Goal: Answer question/provide support

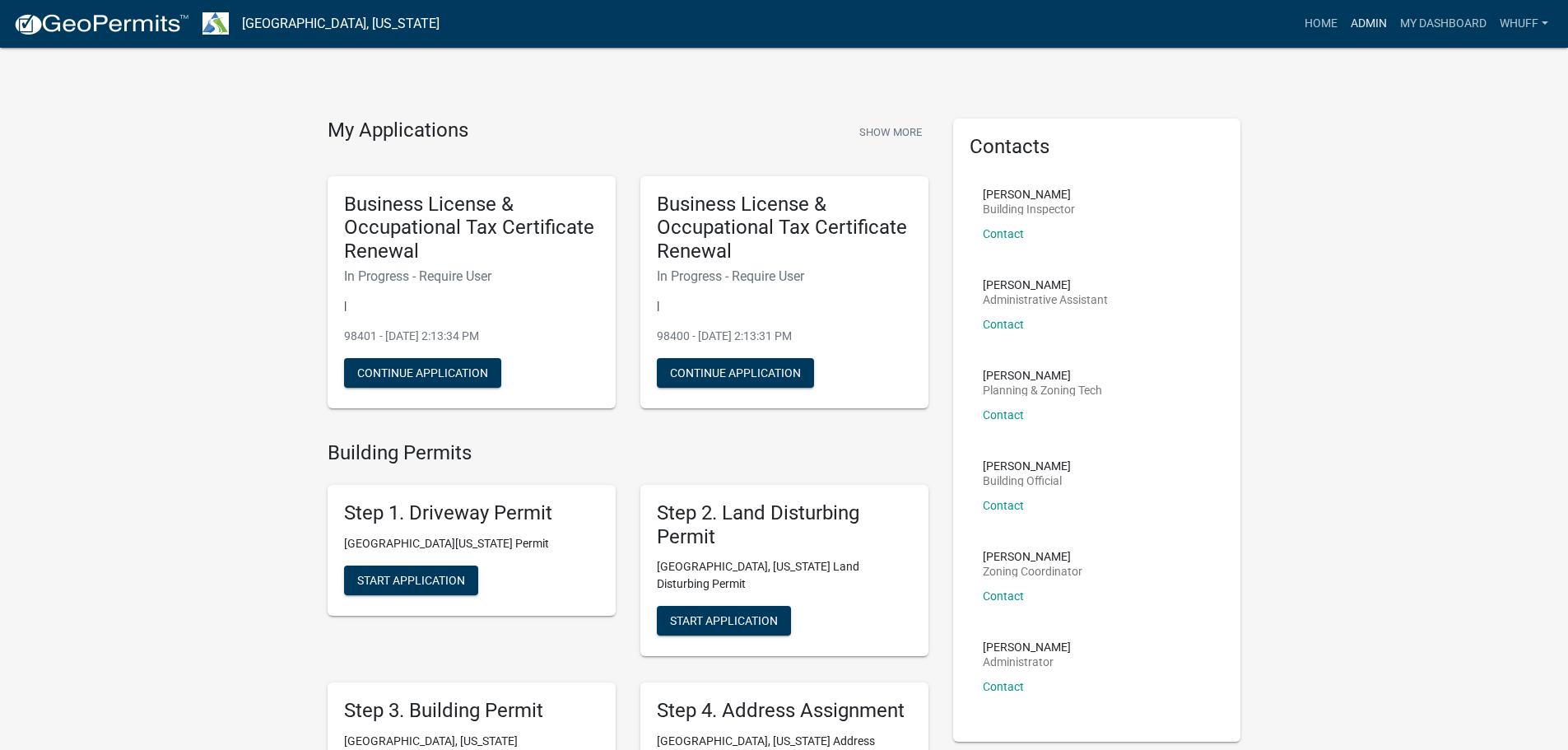
click at [1363, 26] on link "Admin" at bounding box center [1368, 23] width 49 height 31
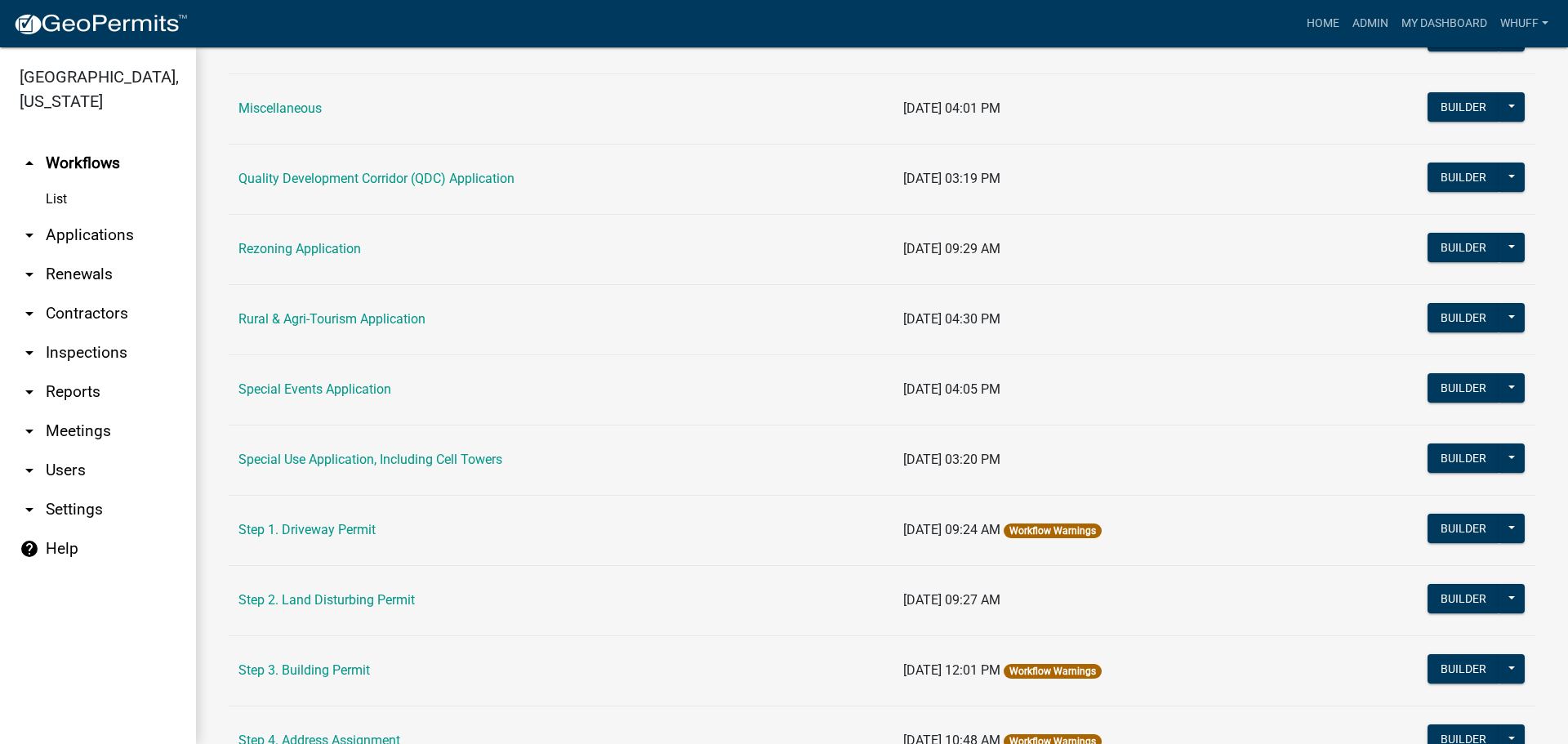
scroll to position [572, 0]
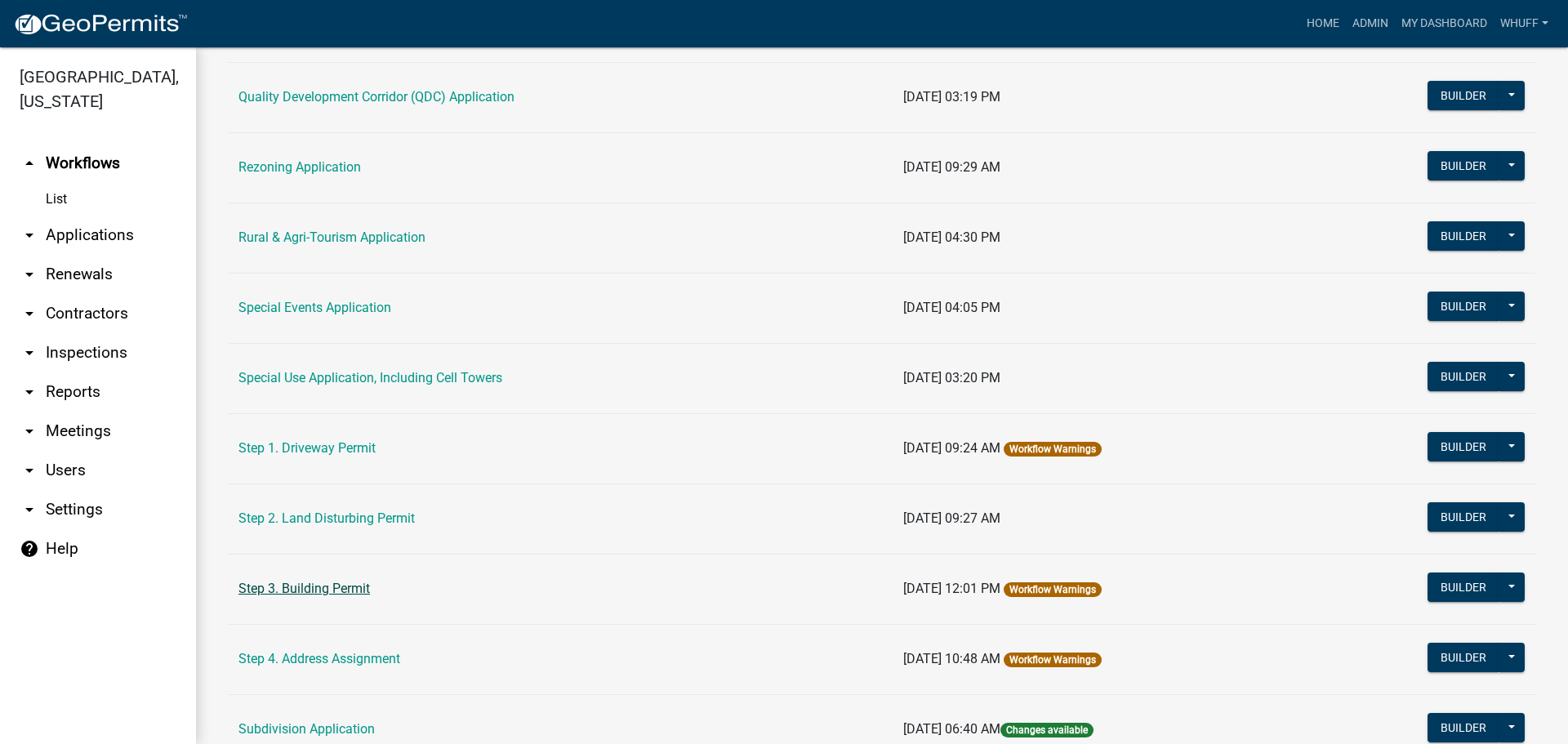
click at [342, 592] on link "Step 3. Building Permit" at bounding box center [304, 588] width 132 height 16
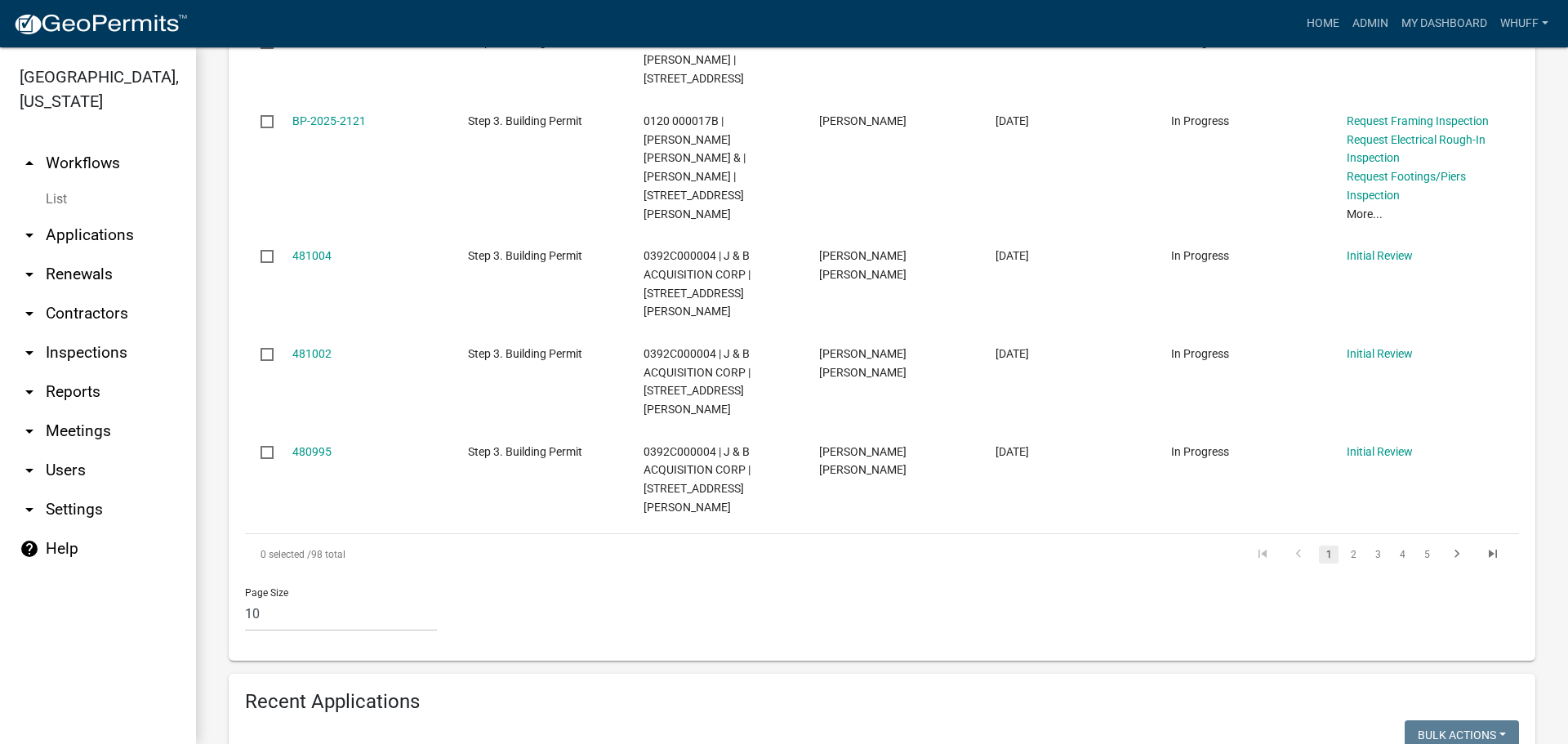
scroll to position [1307, 0]
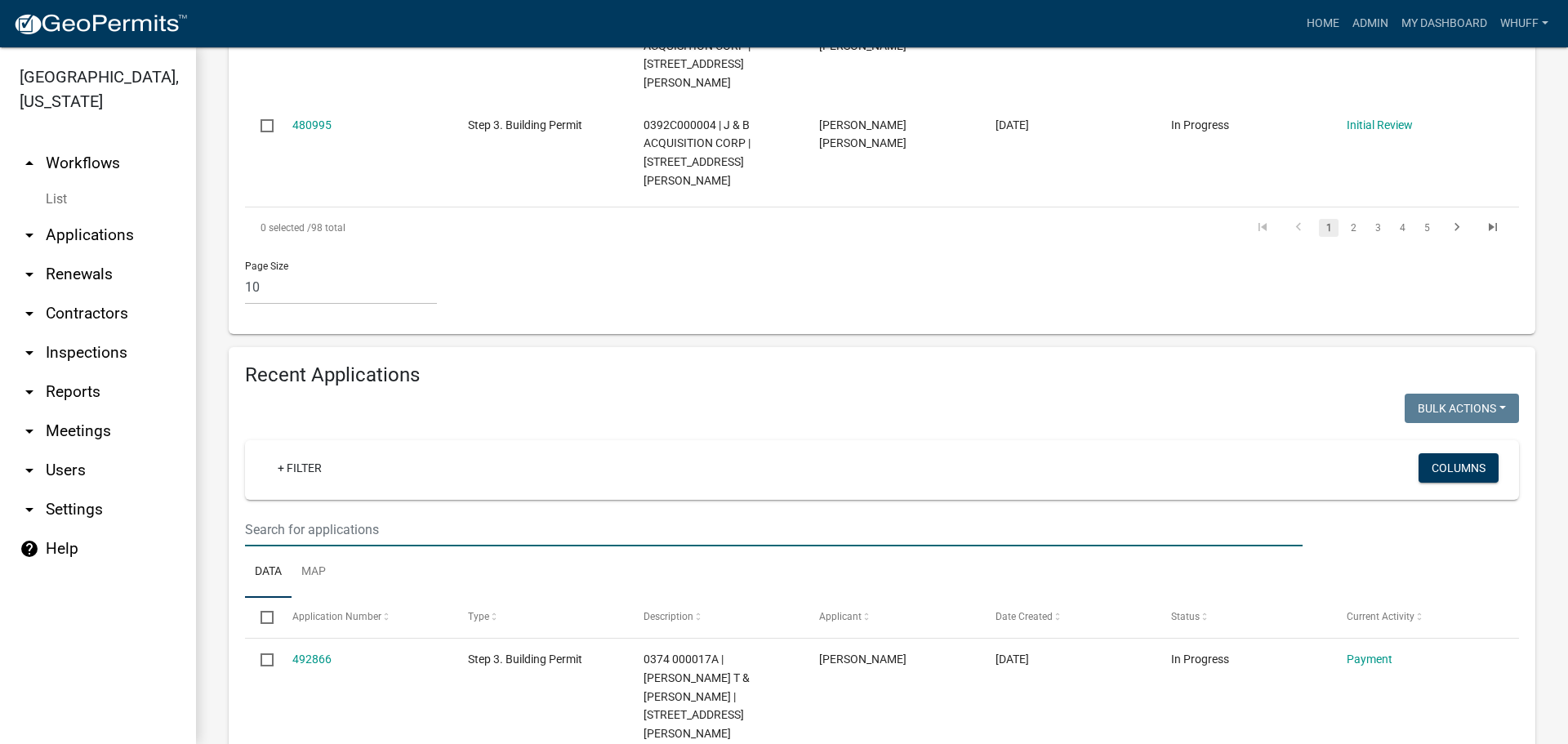
click at [364, 513] on input "text" at bounding box center [774, 529] width 1057 height 33
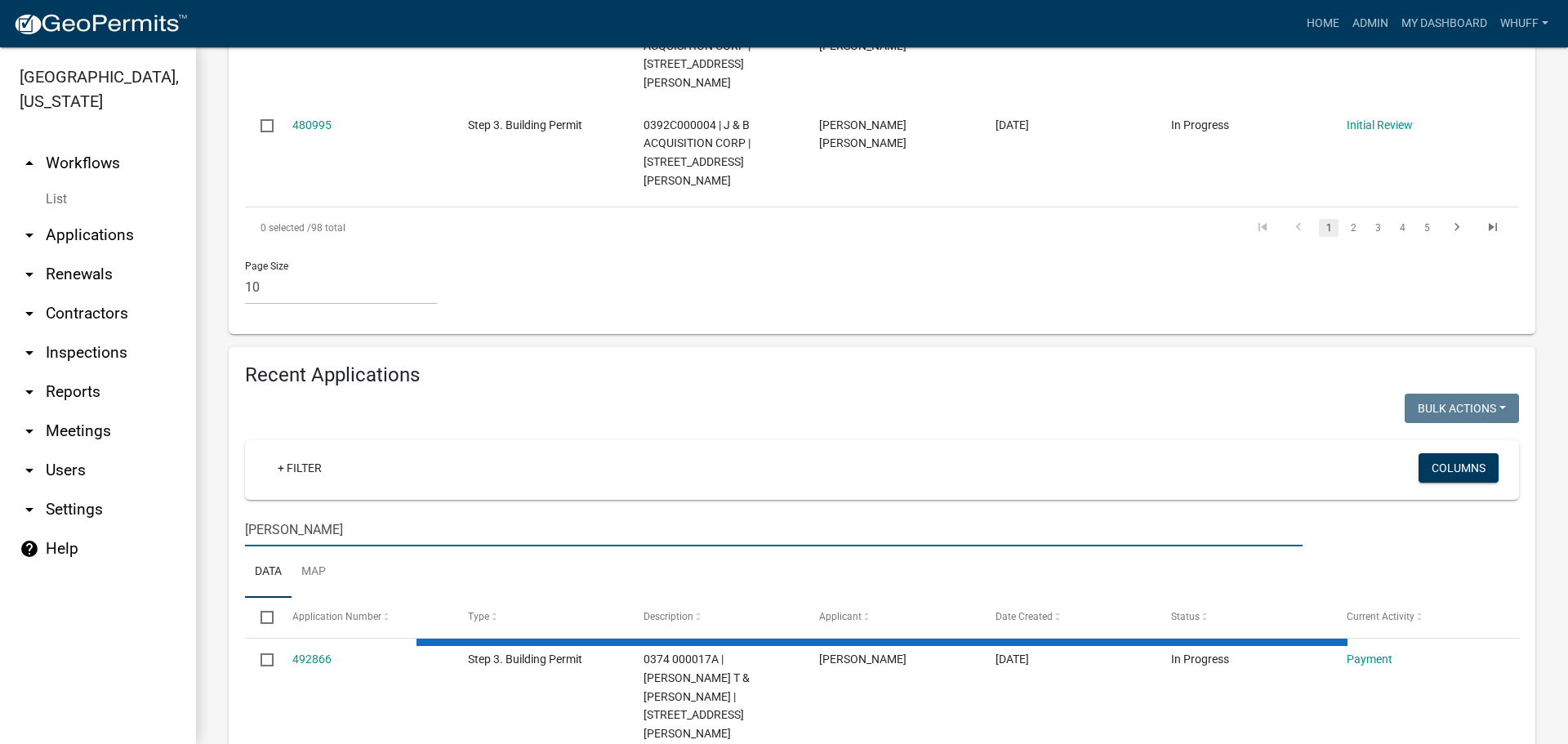
type input "[PERSON_NAME]"
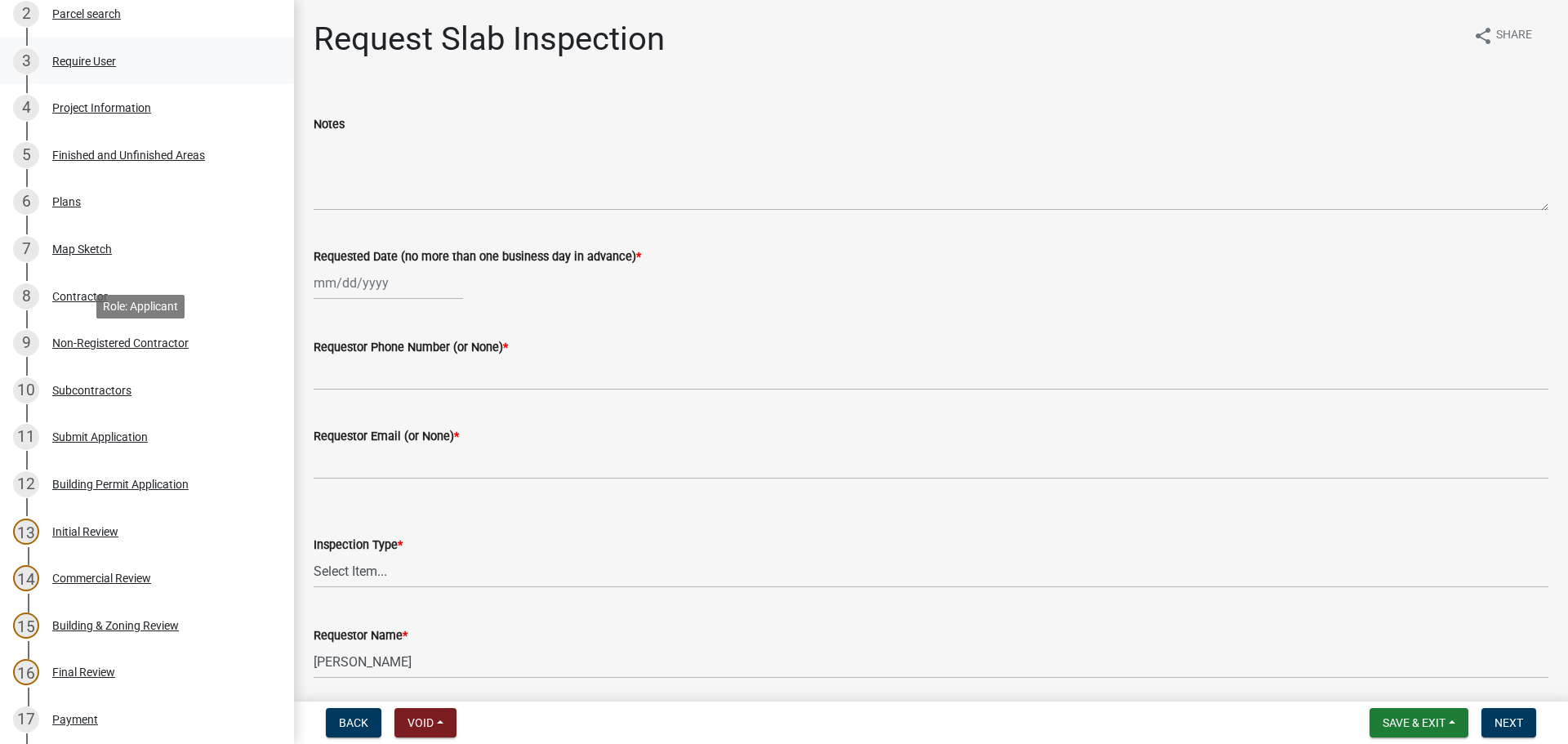
scroll to position [326, 0]
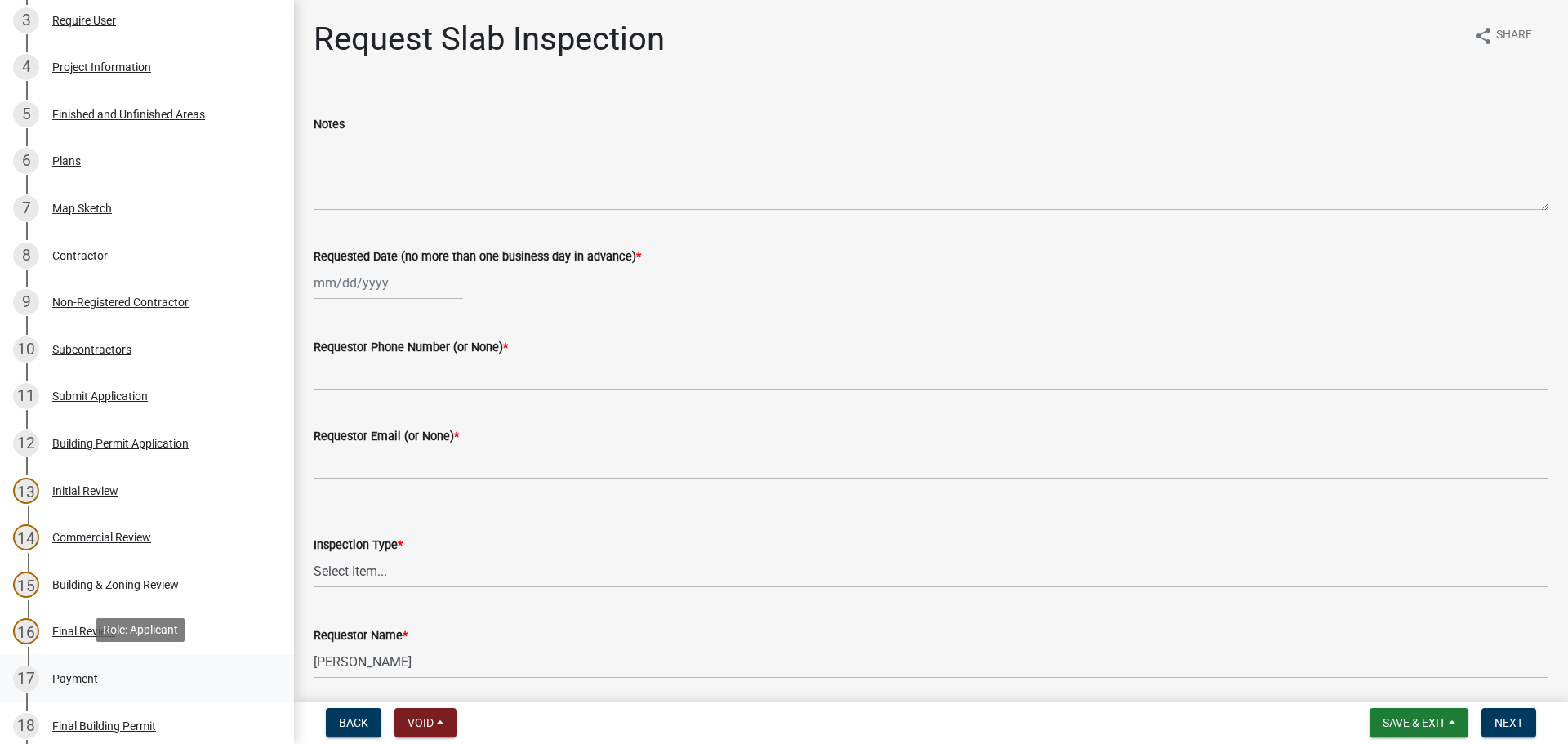
click at [112, 669] on div "17 Payment" at bounding box center [141, 679] width 255 height 27
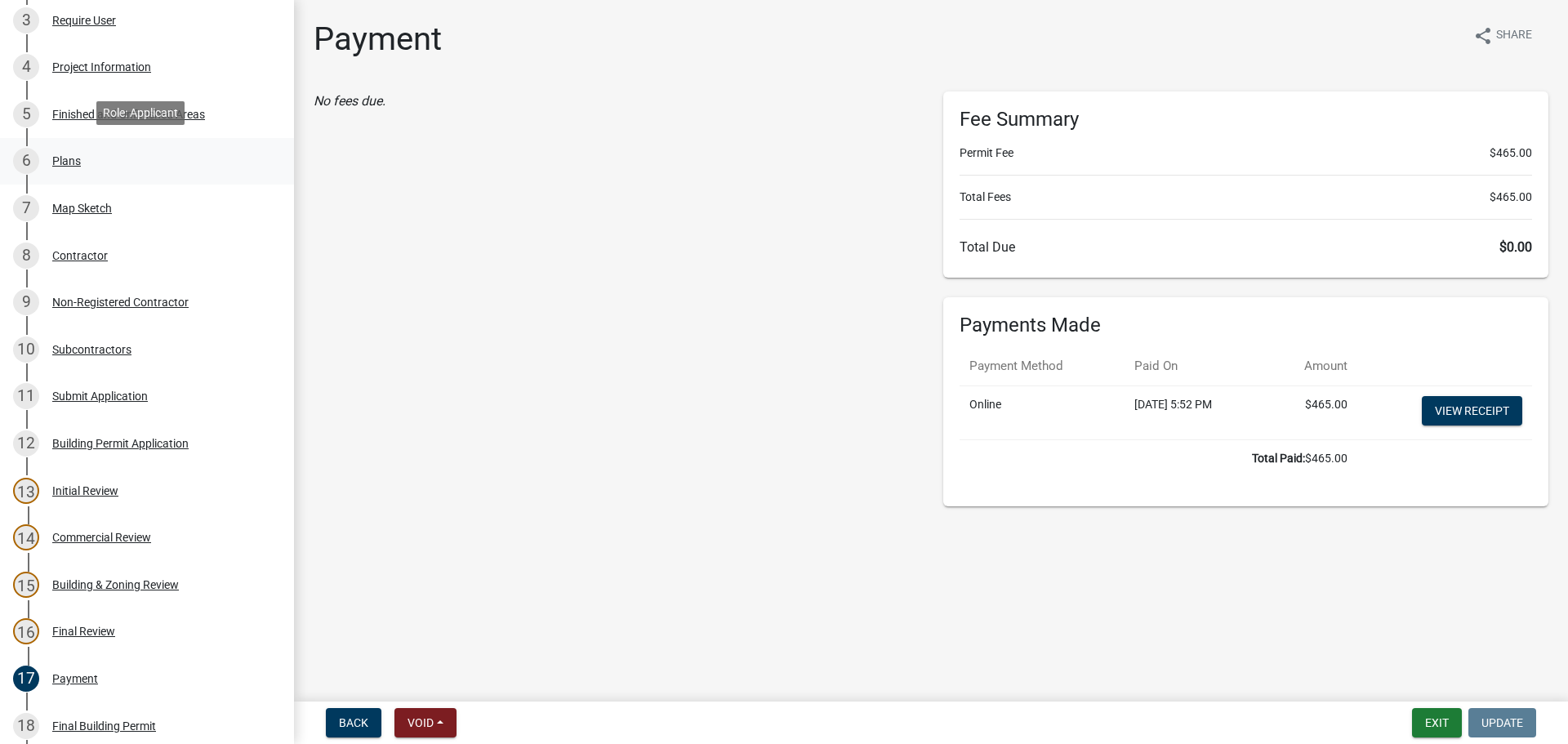
click at [90, 154] on div "6 Plans" at bounding box center [141, 161] width 255 height 27
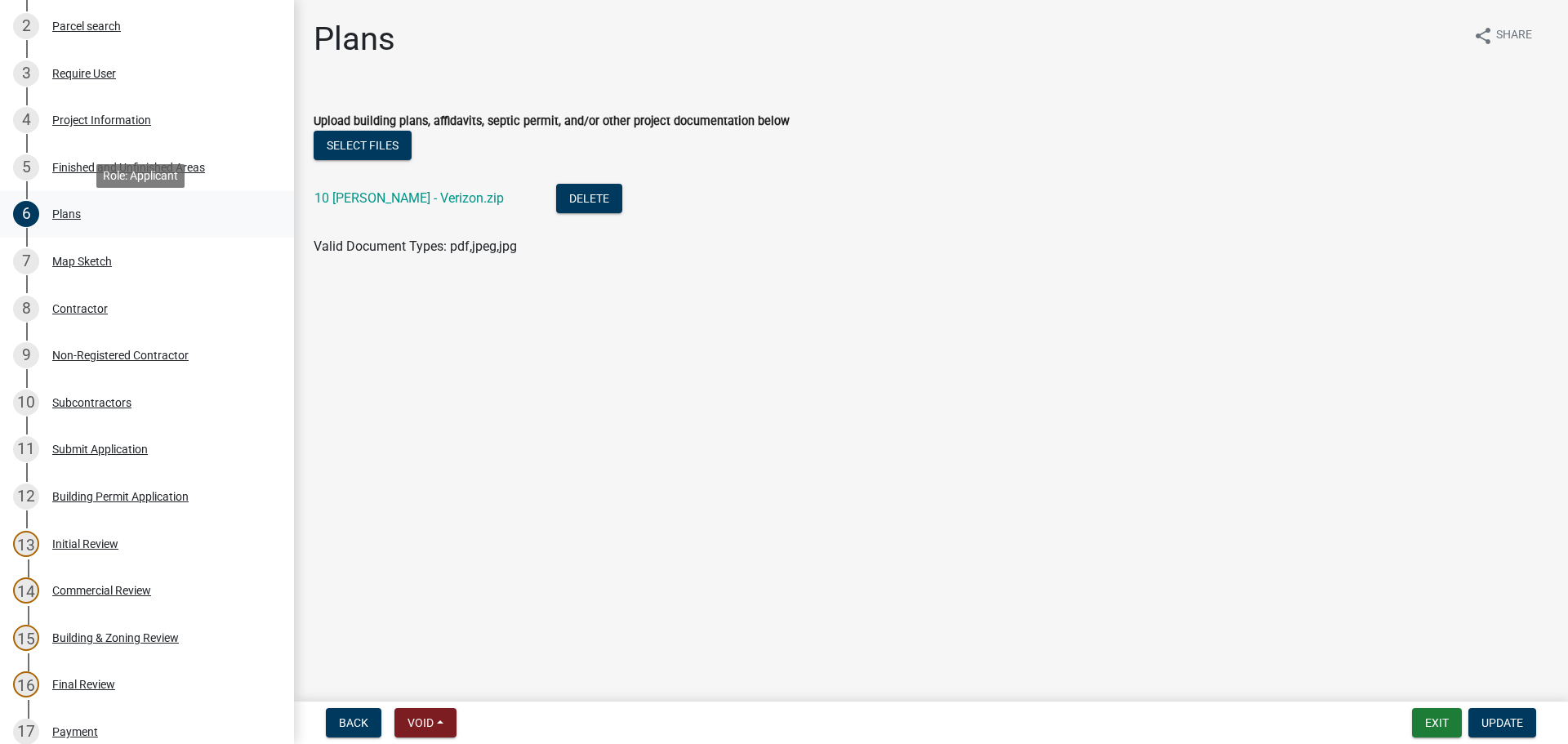
scroll to position [245, 0]
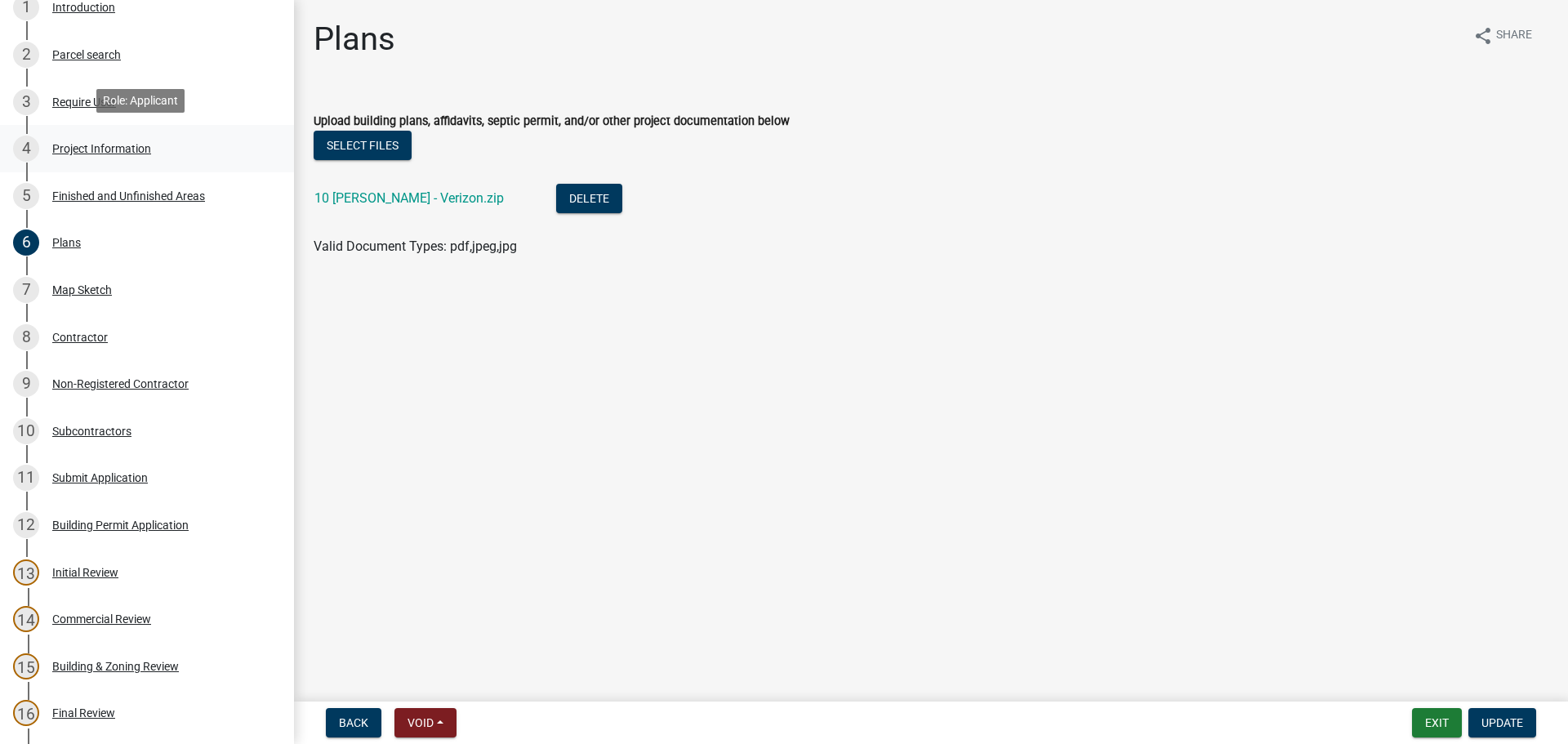
click at [116, 147] on div "Project Information" at bounding box center [101, 148] width 99 height 12
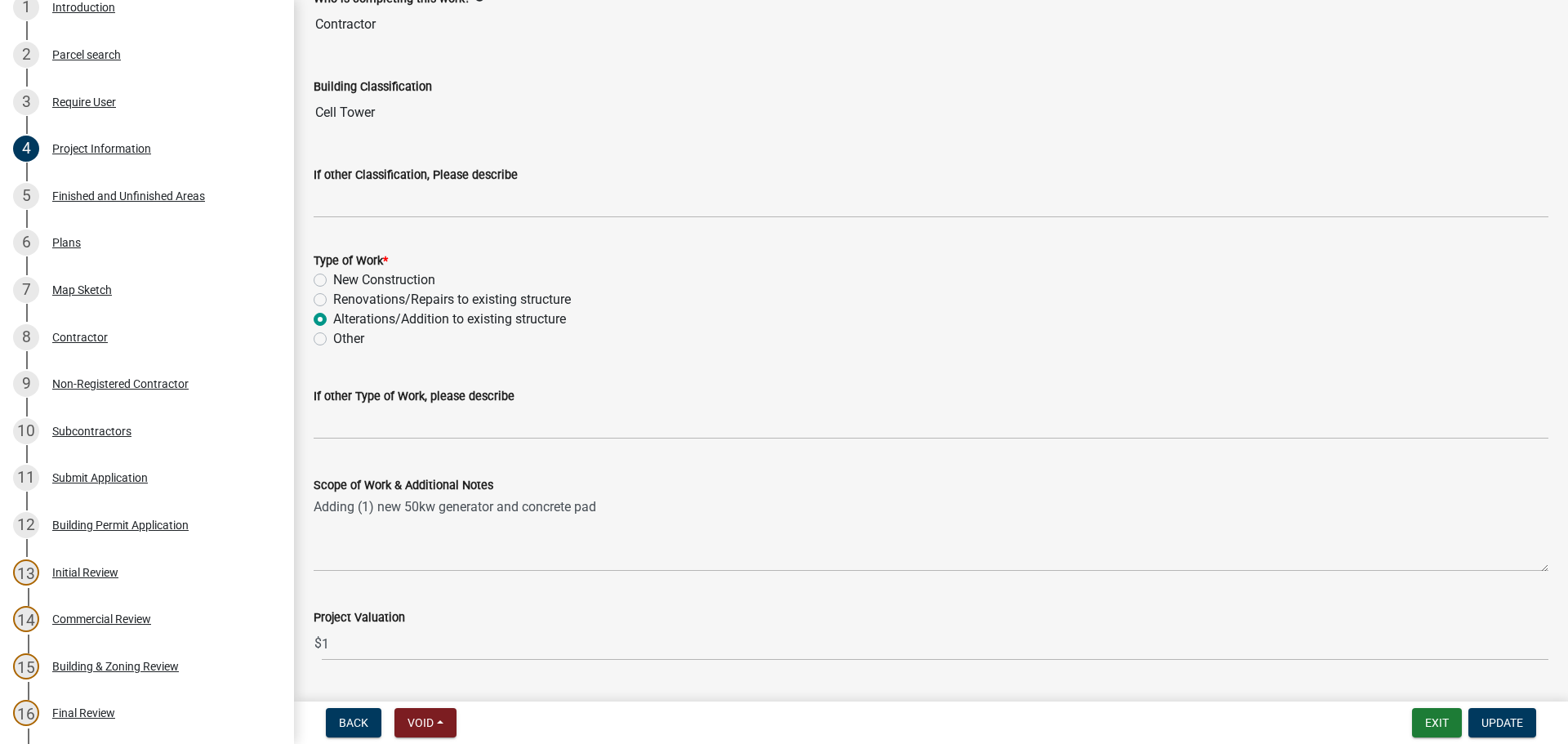
scroll to position [1280, 0]
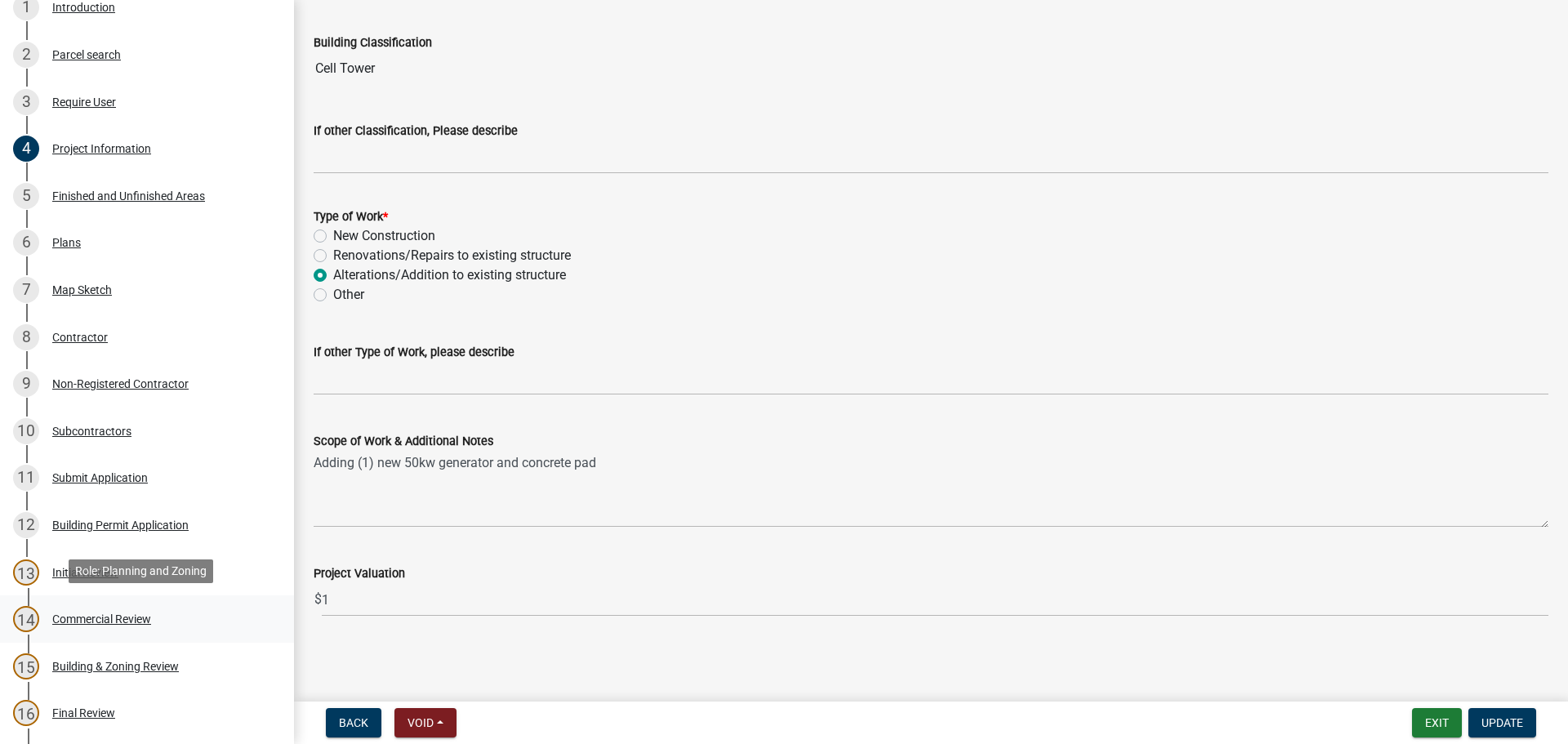
click at [120, 607] on div "14 Commercial Review" at bounding box center [141, 619] width 255 height 27
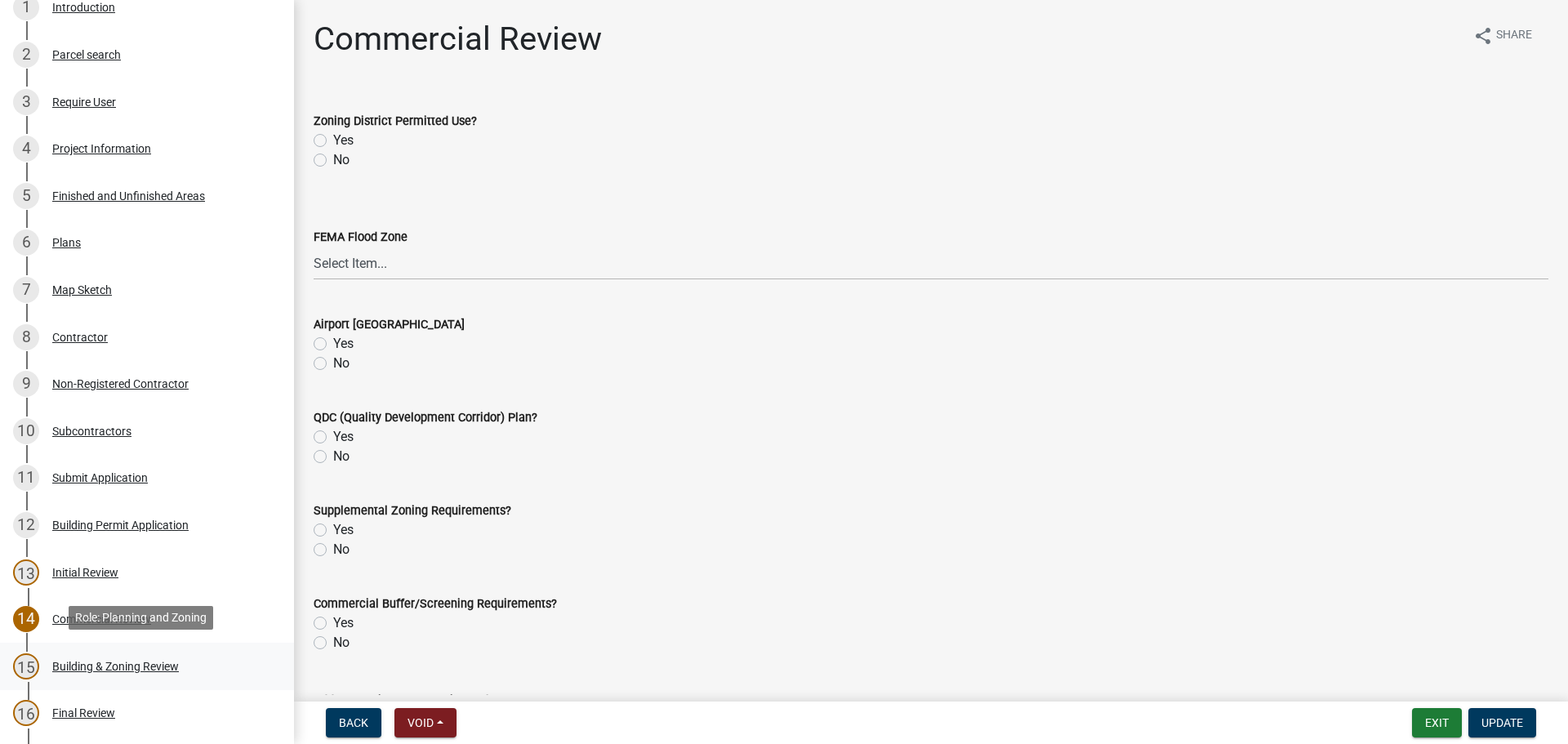
click at [128, 664] on div "Building & Zoning Review" at bounding box center [115, 666] width 127 height 12
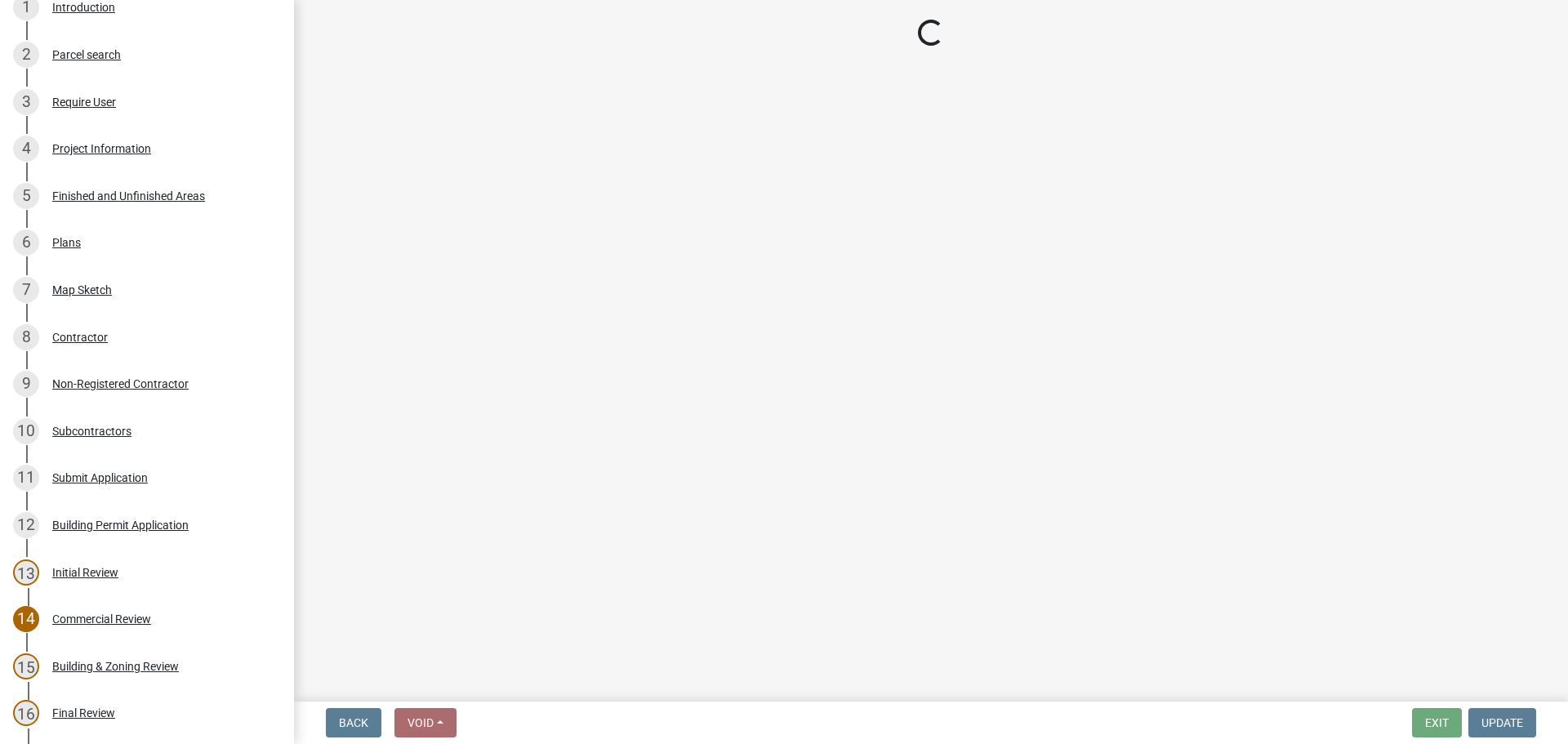
select select "4b424303-c7cc-4c62-bc62-fcf32e50628b"
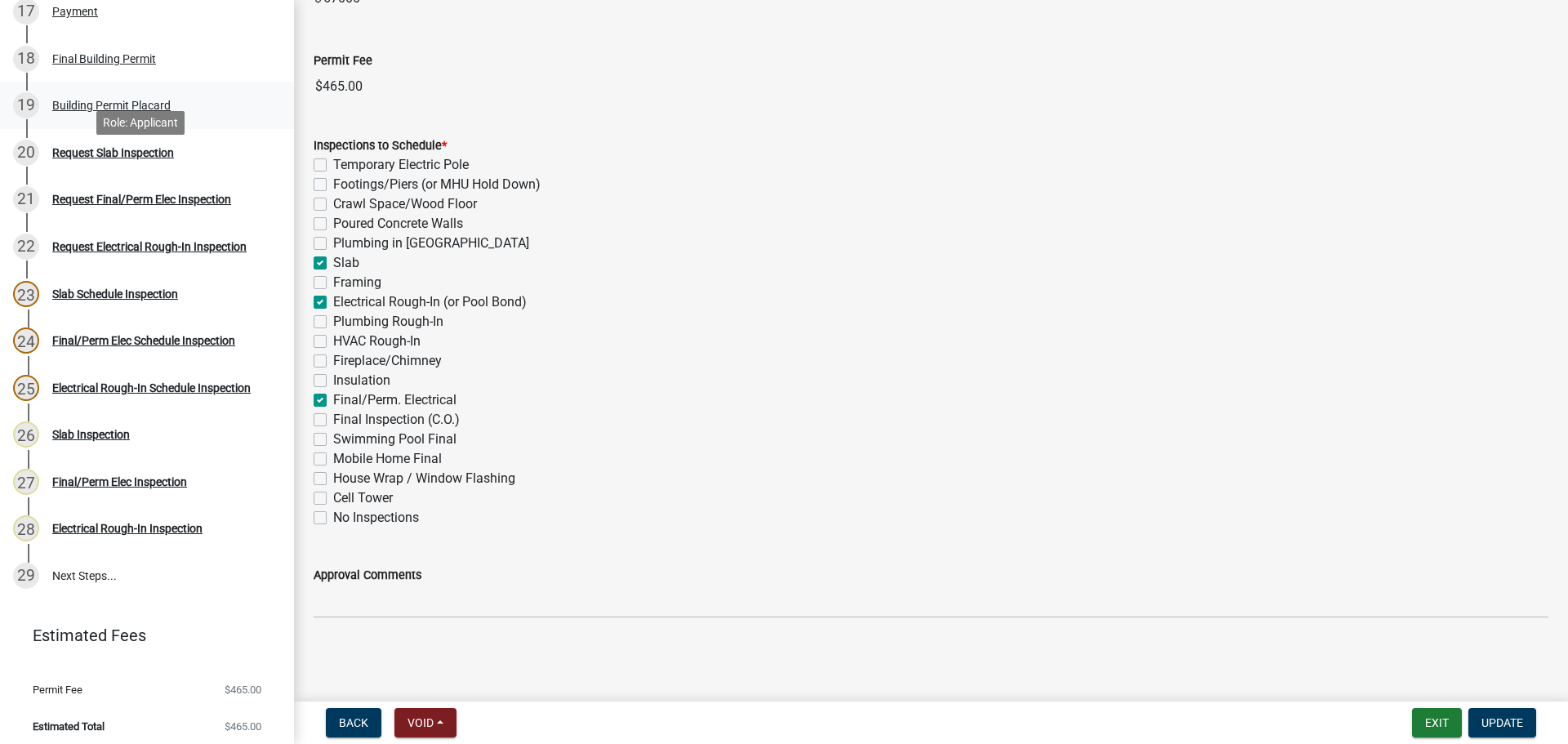
scroll to position [998, 0]
